Goal: Task Accomplishment & Management: Manage account settings

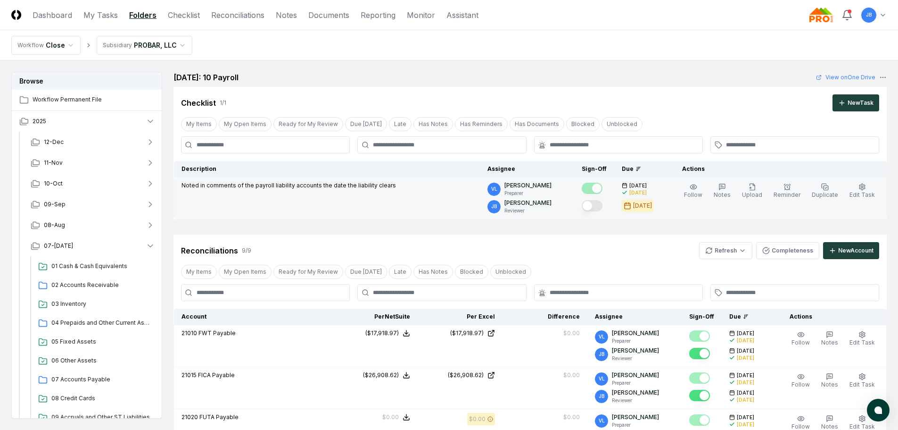
click at [599, 201] on button "Mark complete" at bounding box center [592, 205] width 21 height 11
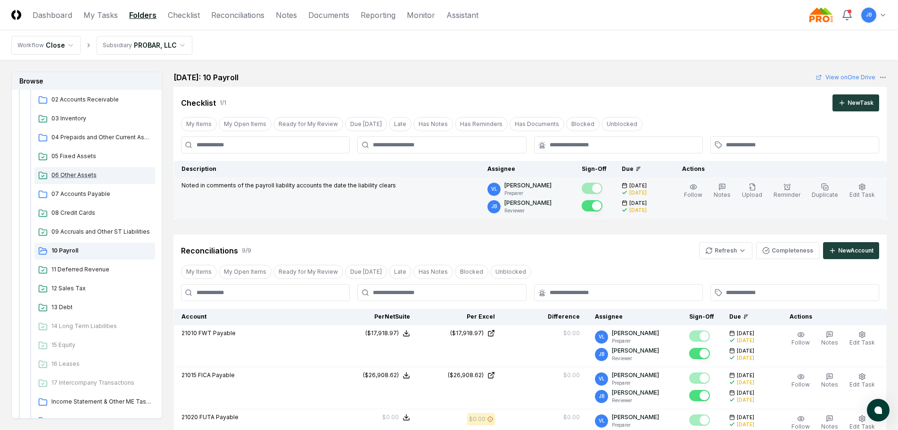
scroll to position [189, 0]
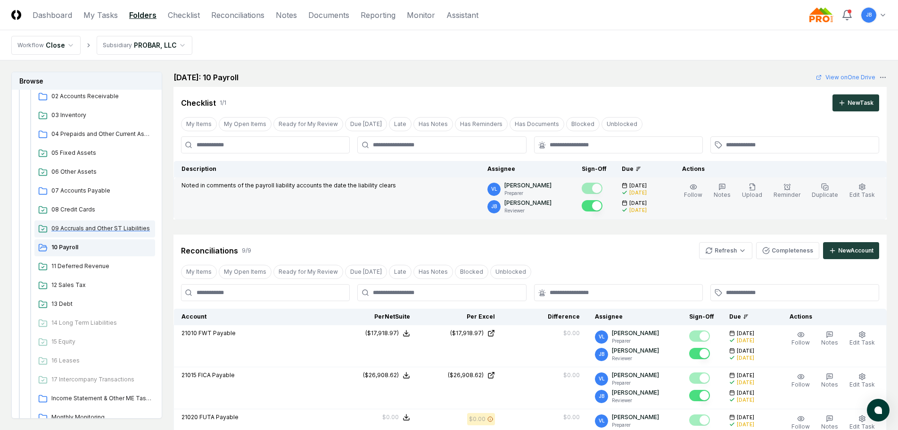
click at [71, 229] on span "09 Accruals and Other ST Liabilities" at bounding box center [101, 228] width 100 height 8
click at [74, 250] on span "10 Payroll" at bounding box center [101, 247] width 100 height 8
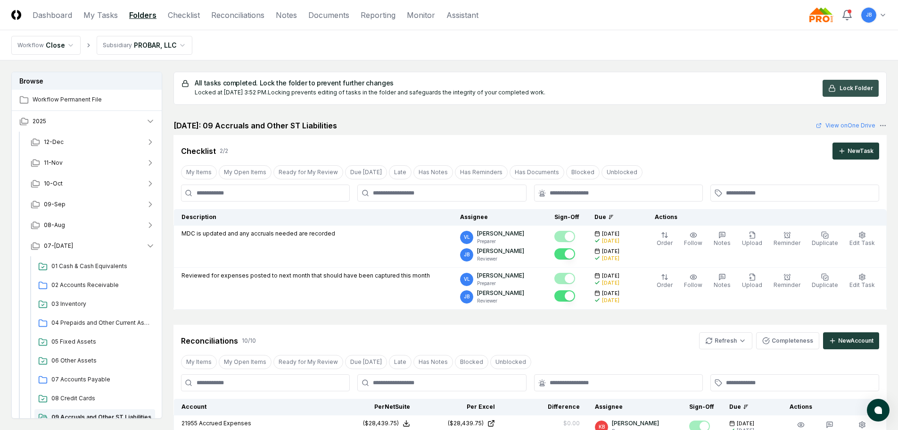
click at [838, 91] on button "Lock Folder" at bounding box center [851, 88] width 56 height 17
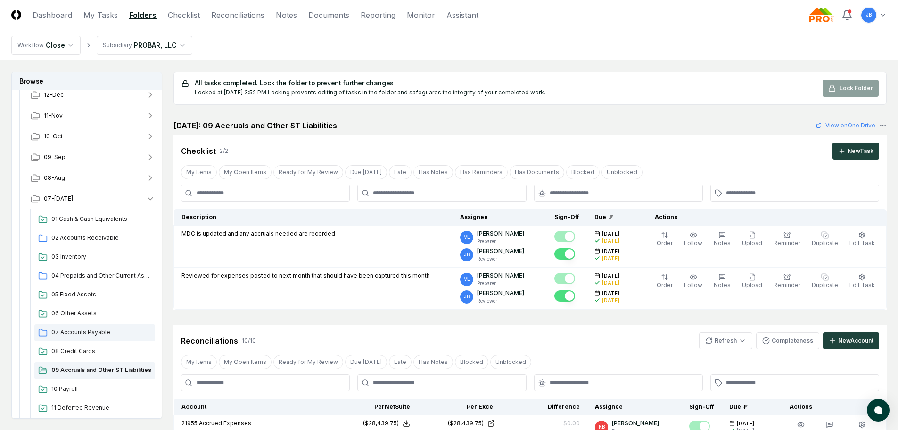
click at [82, 329] on span "07 Accounts Payable" at bounding box center [101, 332] width 100 height 8
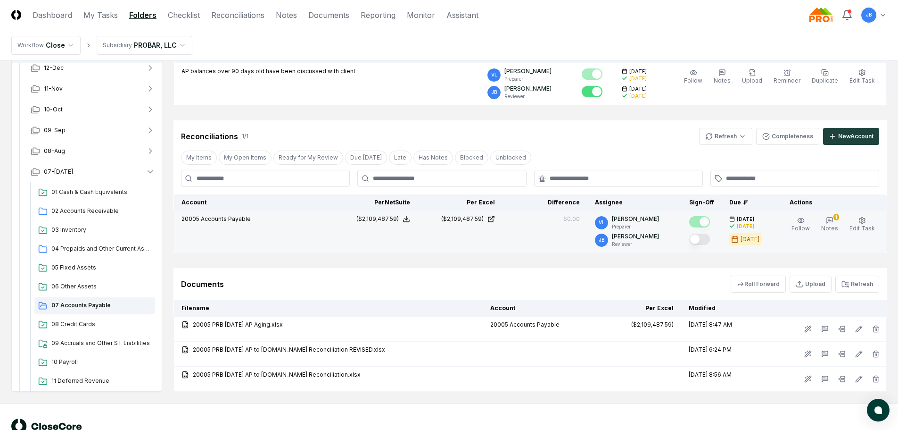
scroll to position [144, 0]
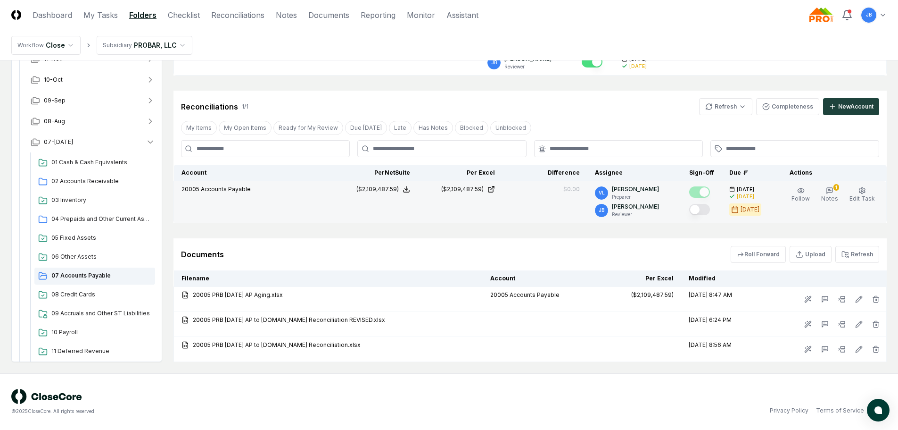
click at [705, 211] on button "Mark complete" at bounding box center [699, 209] width 21 height 11
click at [831, 190] on icon "button" at bounding box center [830, 191] width 8 height 8
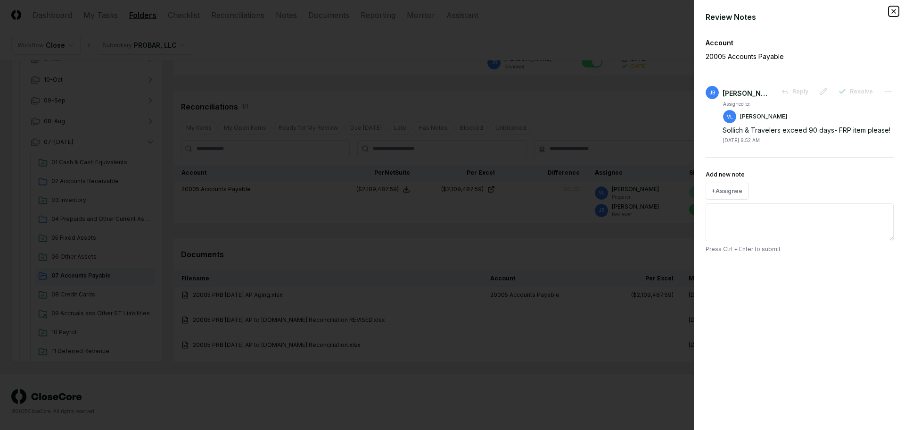
click at [890, 9] on icon "button" at bounding box center [894, 12] width 8 height 8
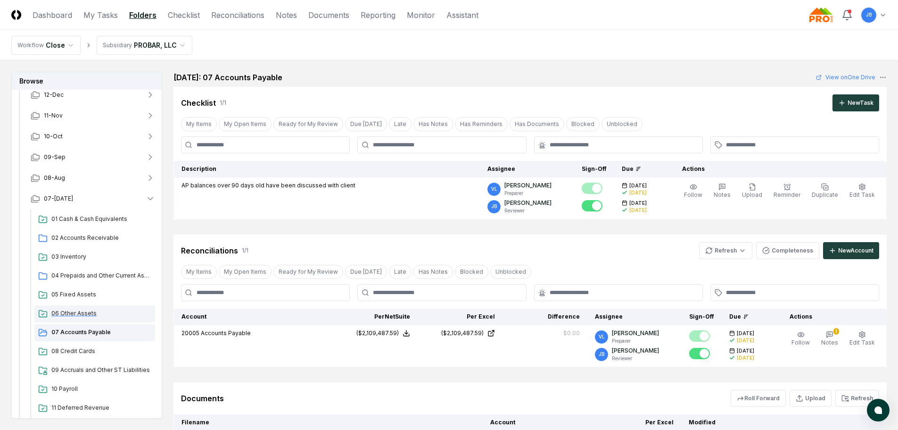
click at [50, 313] on div "06 Other Assets" at bounding box center [94, 313] width 121 height 17
click at [78, 331] on span "07 Accounts Payable" at bounding box center [101, 332] width 100 height 8
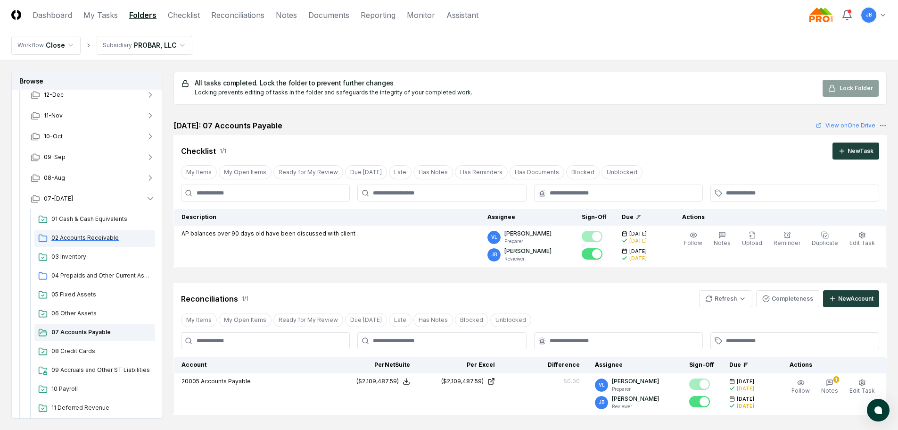
click at [82, 241] on span "02 Accounts Receivable" at bounding box center [101, 237] width 100 height 8
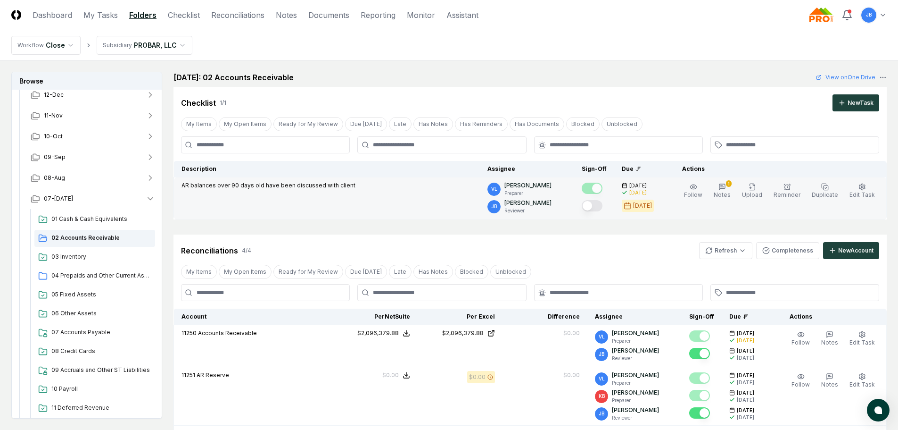
click at [599, 204] on button "Mark complete" at bounding box center [592, 205] width 21 height 11
click at [81, 273] on span "04 Prepaids and Other Current Assets" at bounding box center [101, 275] width 100 height 8
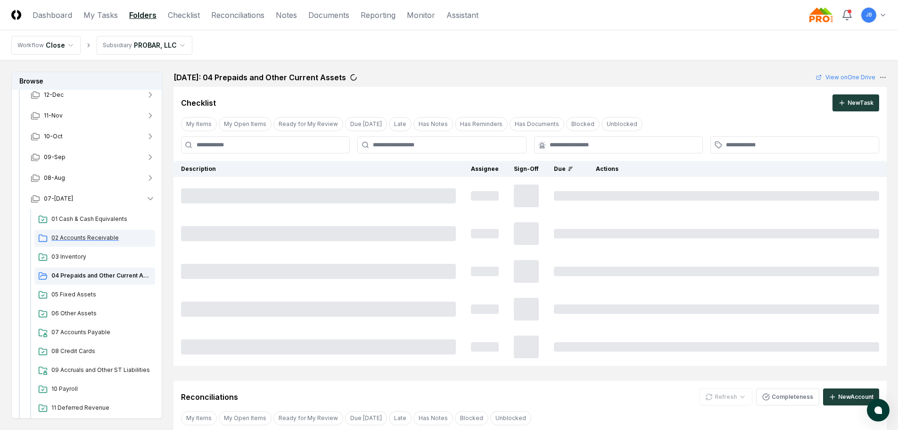
click at [99, 233] on span "02 Accounts Receivable" at bounding box center [101, 237] width 100 height 8
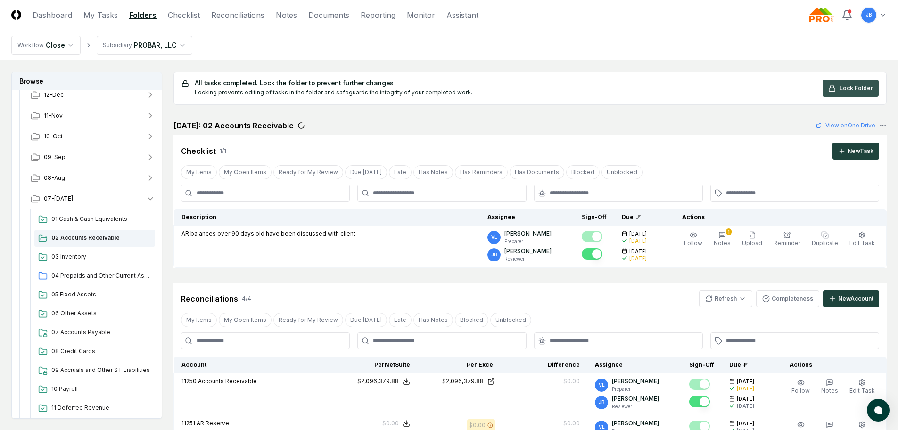
click at [866, 88] on span "Lock Folder" at bounding box center [856, 88] width 33 height 8
click at [74, 274] on span "04 Prepaids and Other Current Assets" at bounding box center [101, 275] width 100 height 8
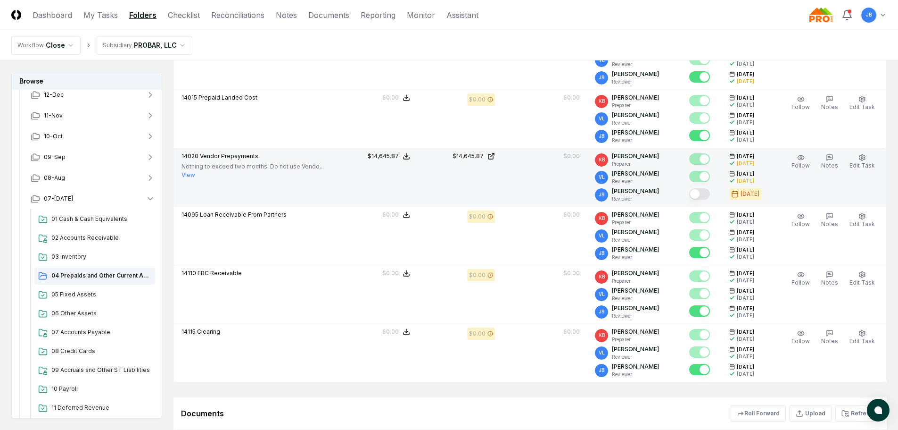
scroll to position [896, 0]
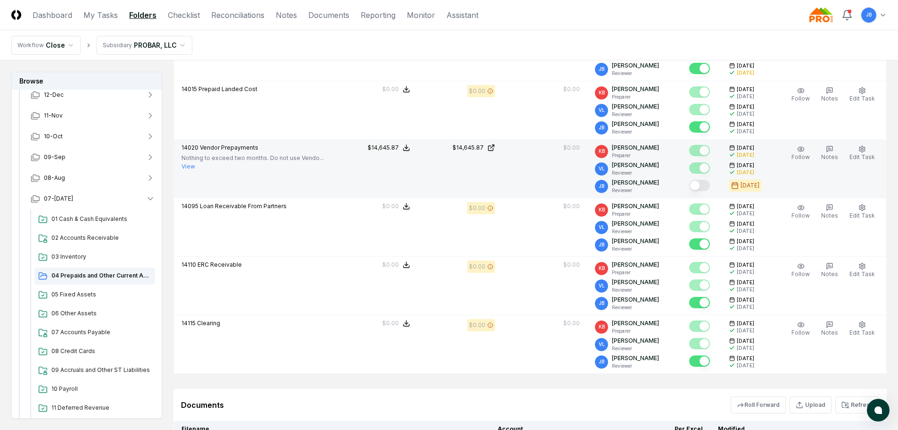
click at [706, 186] on button "Mark complete" at bounding box center [699, 185] width 21 height 11
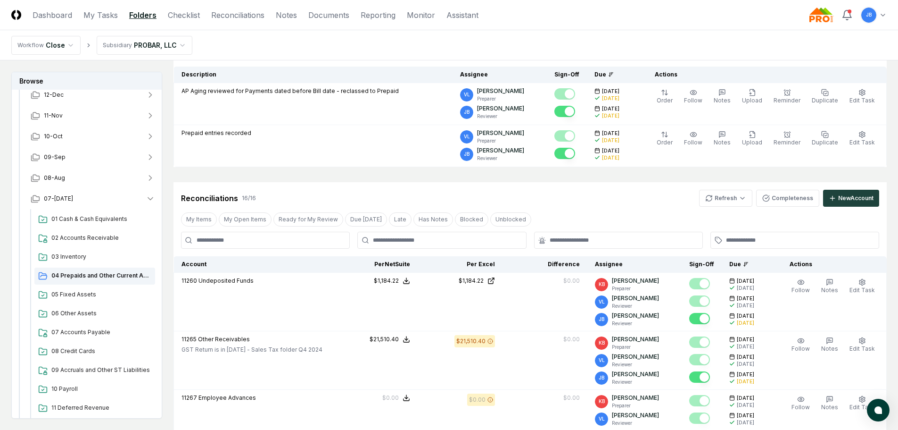
scroll to position [0, 0]
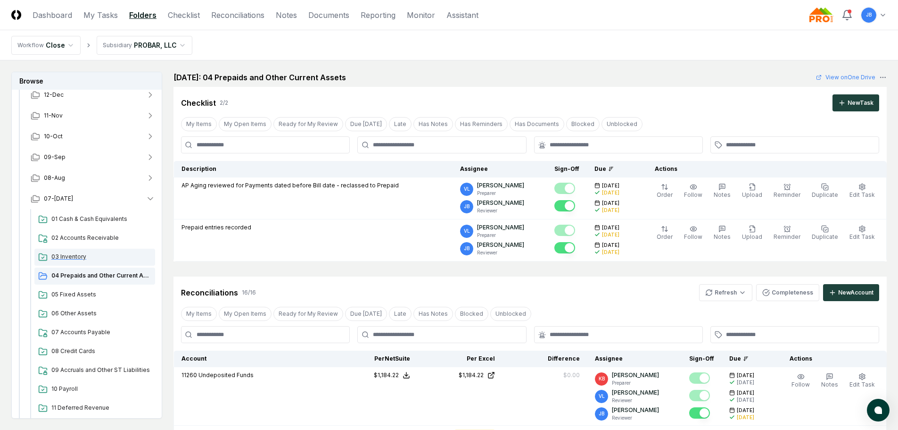
click at [81, 256] on span "03 Inventory" at bounding box center [101, 256] width 100 height 8
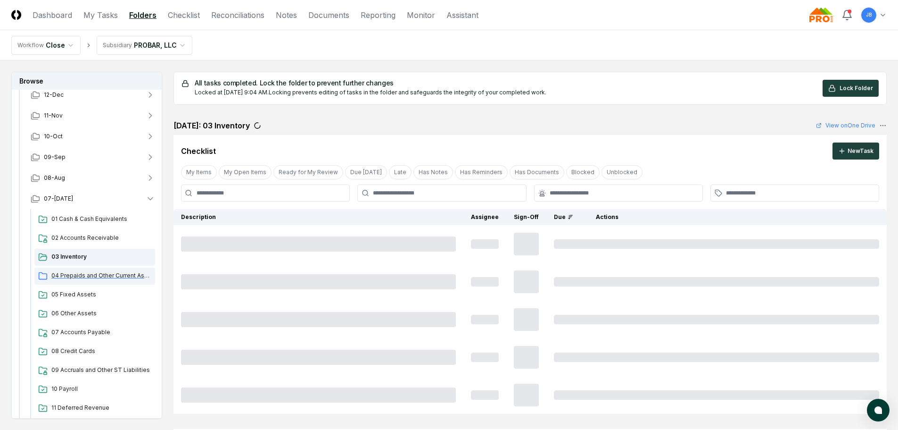
click at [84, 274] on span "04 Prepaids and Other Current Assets" at bounding box center [101, 275] width 100 height 8
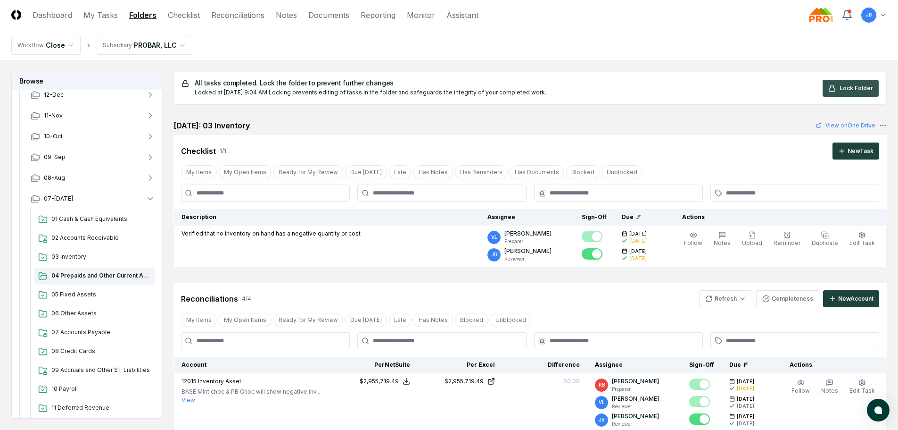
click at [848, 91] on span "Lock Folder" at bounding box center [856, 88] width 33 height 8
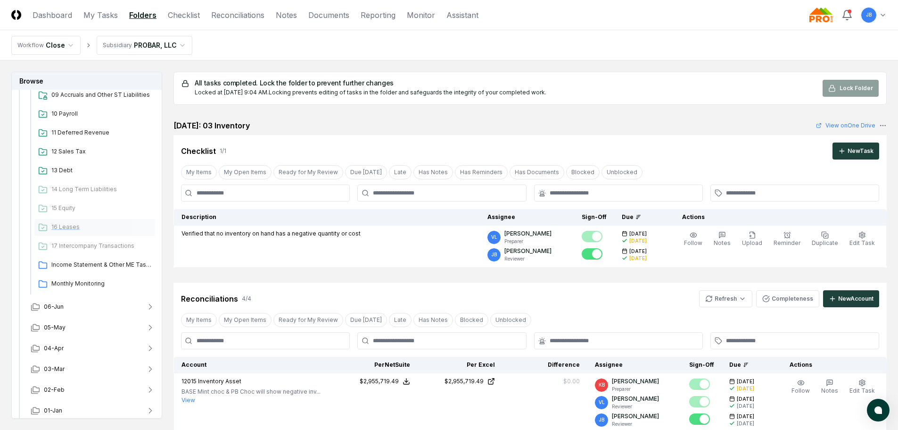
scroll to position [327, 0]
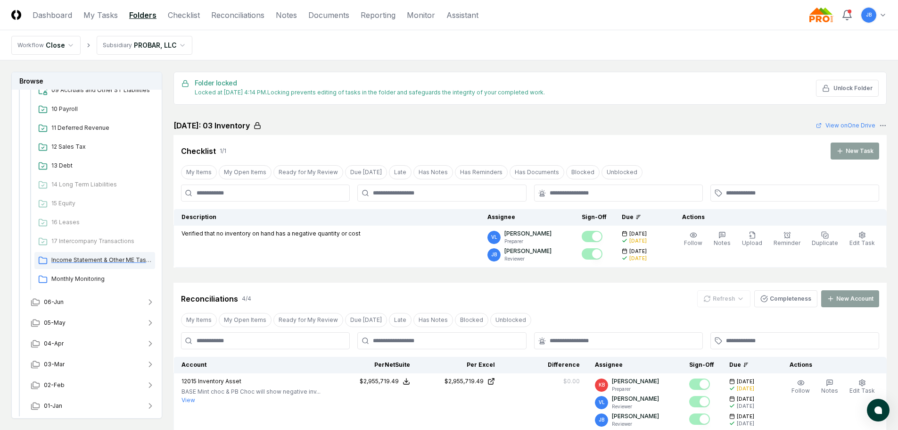
click at [93, 263] on span "Income Statement & Other ME Tasks" at bounding box center [101, 260] width 100 height 8
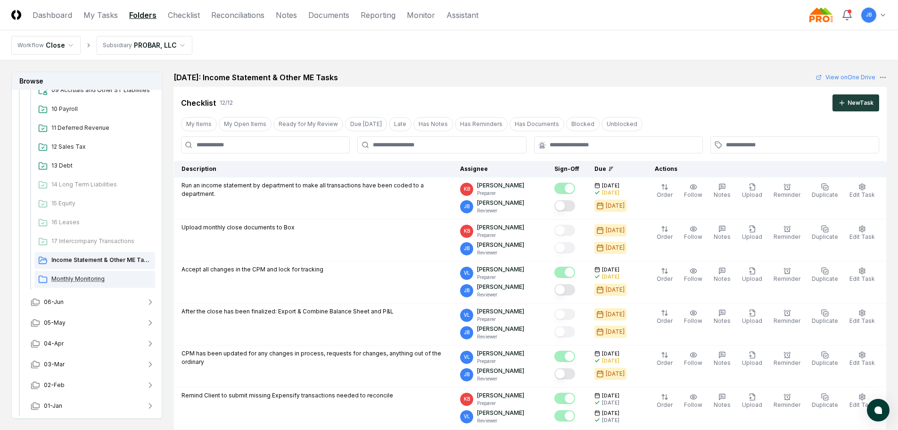
click at [98, 278] on span "Monthly Monitoring" at bounding box center [101, 278] width 100 height 8
